Goal: Transaction & Acquisition: Download file/media

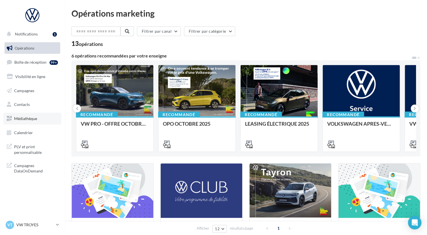
click at [30, 117] on span "Médiathèque" at bounding box center [25, 118] width 23 height 5
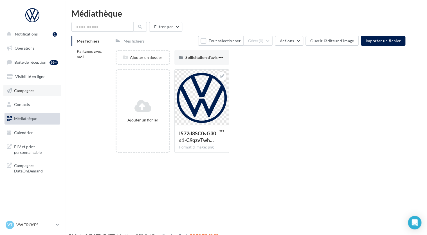
click at [32, 89] on span "Campagnes" at bounding box center [24, 90] width 20 height 5
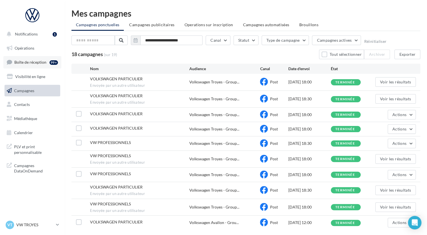
click at [31, 60] on span "Boîte de réception" at bounding box center [30, 62] width 32 height 5
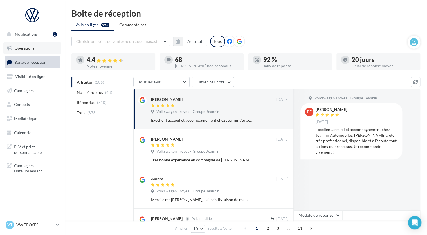
click at [31, 46] on span "Opérations" at bounding box center [25, 48] width 20 height 5
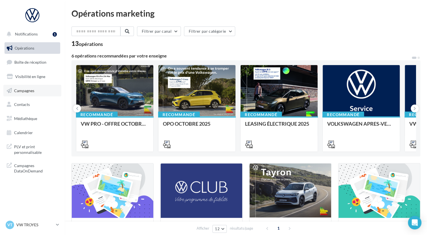
click at [28, 86] on link "Campagnes" at bounding box center [32, 91] width 58 height 12
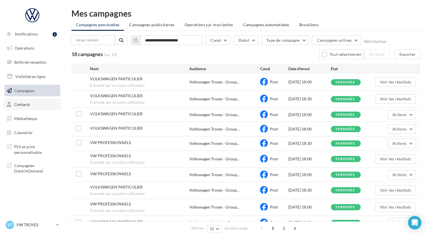
click at [24, 104] on span "Contacts" at bounding box center [22, 104] width 16 height 5
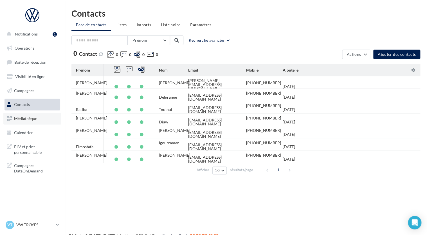
click at [33, 120] on span "Médiathèque" at bounding box center [25, 118] width 23 height 5
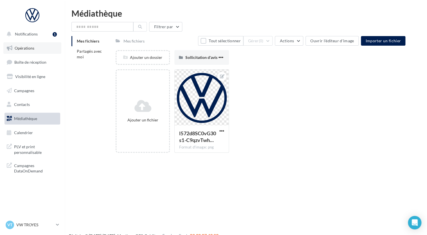
click at [33, 46] on span "Opérations" at bounding box center [25, 48] width 20 height 5
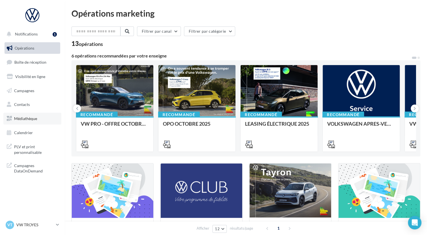
click at [31, 115] on link "Médiathèque" at bounding box center [32, 118] width 58 height 12
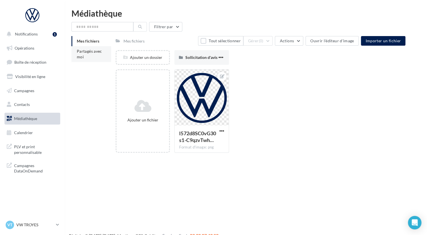
click at [93, 57] on li "Partagés avec moi" at bounding box center [91, 54] width 40 height 16
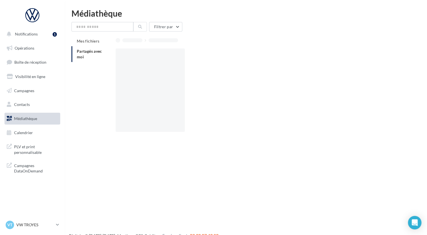
click at [93, 57] on li "Partagés avec moi" at bounding box center [91, 54] width 40 height 16
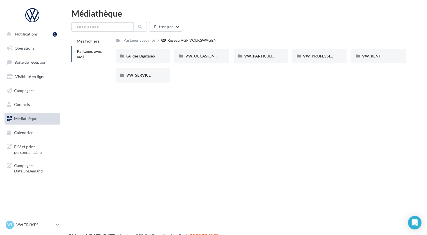
click at [92, 26] on input "text" at bounding box center [102, 27] width 62 height 10
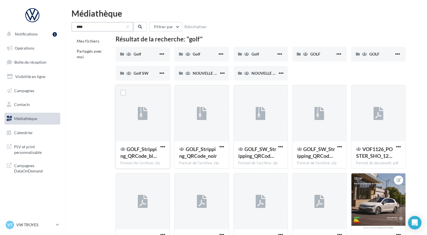
type input "****"
click at [150, 112] on div at bounding box center [143, 113] width 54 height 56
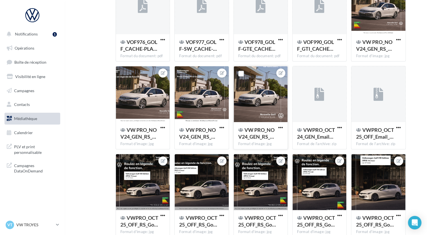
scroll to position [195, 0]
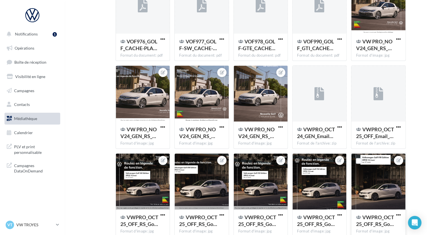
click at [387, 166] on div at bounding box center [378, 181] width 54 height 56
click at [373, 222] on span "VWPRO_OCT25_OFF_RS_Go…" at bounding box center [375, 220] width 38 height 13
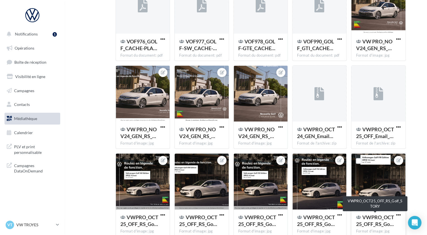
click at [372, 221] on span "VWPRO_OCT25_OFF_RS_Go…" at bounding box center [375, 220] width 38 height 13
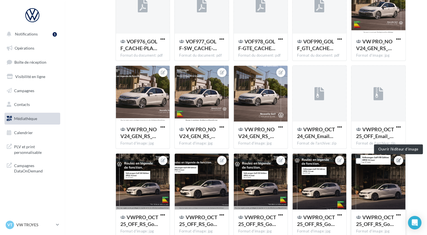
click at [398, 159] on icon at bounding box center [398, 160] width 4 height 4
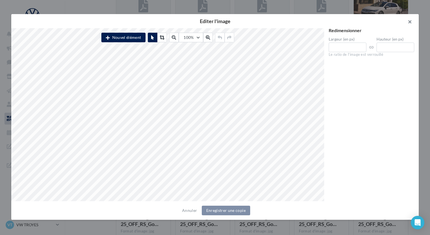
click at [409, 23] on button "button" at bounding box center [407, 22] width 22 height 17
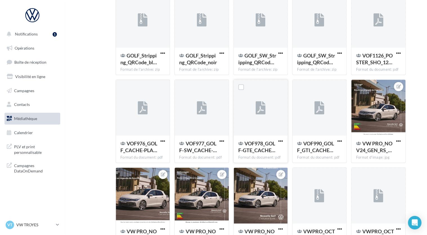
scroll to position [144, 0]
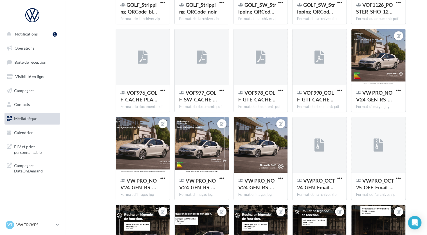
click at [109, 30] on div "Mes fichiers Partagés avec moi Résultat de la recherche: "golf" Golf Golf Golf …" at bounding box center [247, 179] width 353 height 575
drag, startPoint x: 109, startPoint y: 30, endPoint x: 85, endPoint y: 89, distance: 64.6
click at [85, 89] on div "Mes fichiers Partagés avec moi Résultat de la recherche: "golf" Golf Golf Golf …" at bounding box center [247, 179] width 353 height 575
click at [164, 1] on span "button" at bounding box center [162, 2] width 5 height 5
click at [129, 11] on button "Télécharger" at bounding box center [138, 13] width 56 height 15
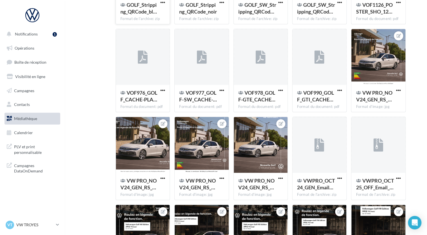
drag, startPoint x: 425, startPoint y: 100, endPoint x: 422, endPoint y: 57, distance: 42.6
click at [422, 57] on div "Médiathèque **** Filtrer par Réinitialiser Mes fichiers Partagés avec moi Résul…" at bounding box center [246, 166] width 362 height 602
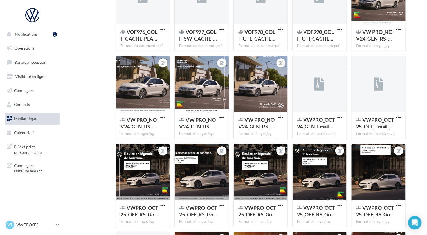
scroll to position [201, 0]
